Goal: Information Seeking & Learning: Learn about a topic

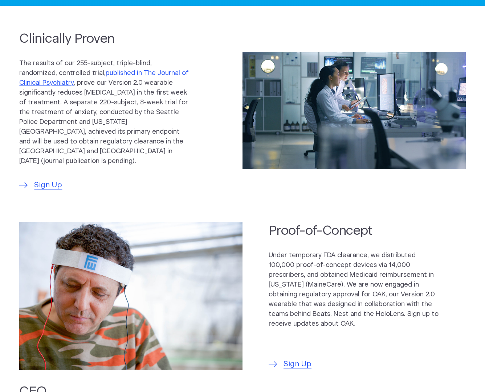
scroll to position [326, 0]
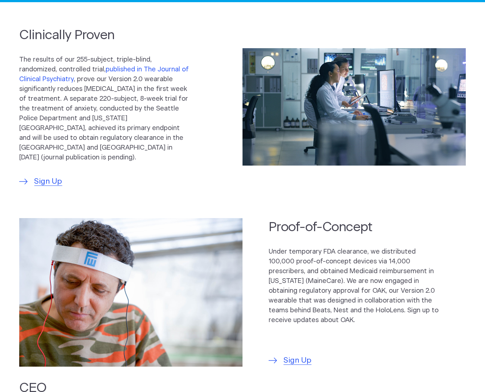
click at [145, 73] on link "published in The Journal of Clinical Psychiatry" at bounding box center [103, 74] width 169 height 16
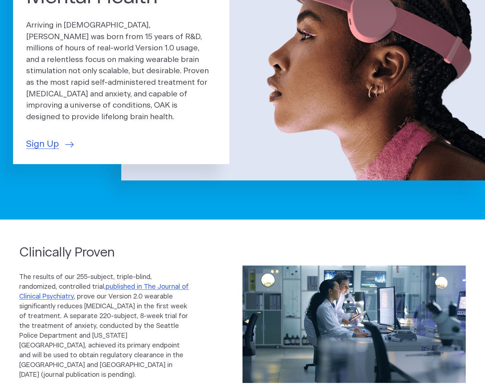
scroll to position [0, 0]
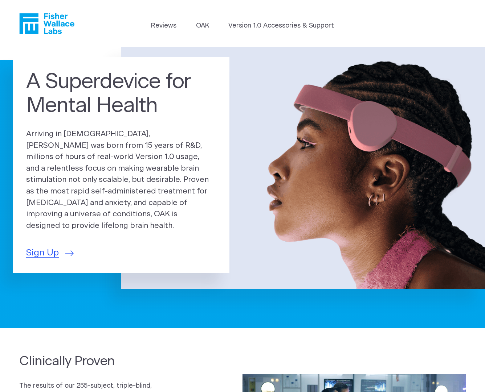
click at [56, 26] on icon "Fisher Wallace" at bounding box center [50, 23] width 50 height 21
click at [197, 24] on link "OAK" at bounding box center [202, 26] width 13 height 10
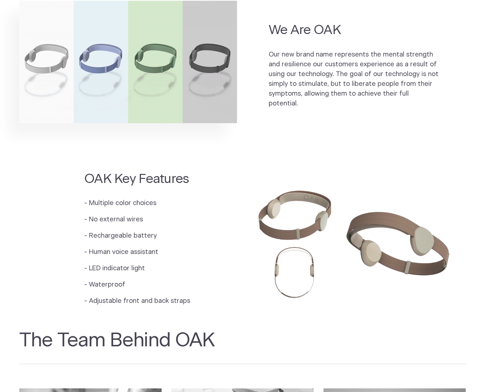
scroll to position [508, 0]
